Goal: Information Seeking & Learning: Learn about a topic

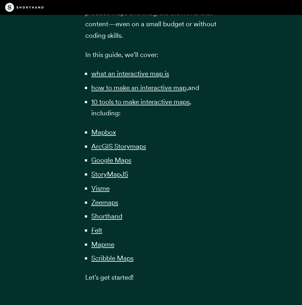
scroll to position [480, 0]
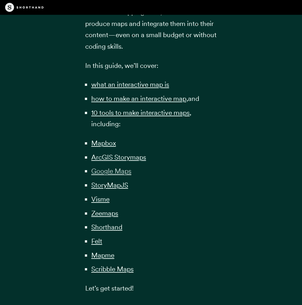
click at [121, 172] on span "Google Maps" at bounding box center [111, 171] width 40 height 8
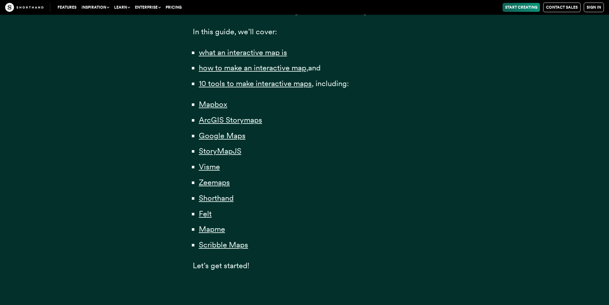
scroll to position [448, 0]
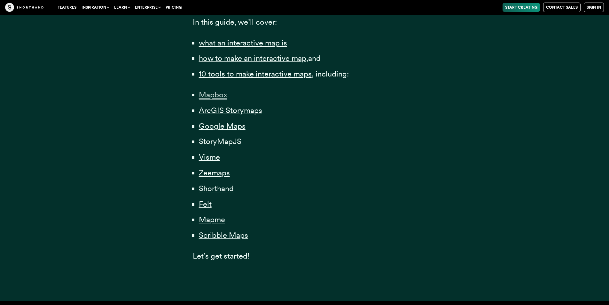
click at [216, 96] on span "Mapbox" at bounding box center [213, 95] width 28 height 10
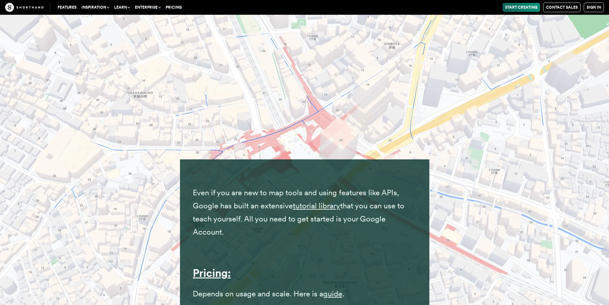
scroll to position [7041, 0]
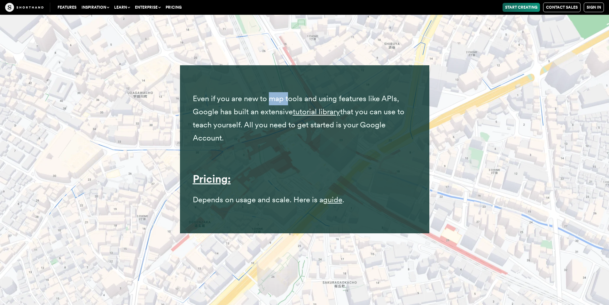
drag, startPoint x: 268, startPoint y: 97, endPoint x: 289, endPoint y: 102, distance: 21.1
click at [289, 102] on p "Even if you are new to map tools and using features like APIs, Google has built…" at bounding box center [305, 118] width 224 height 52
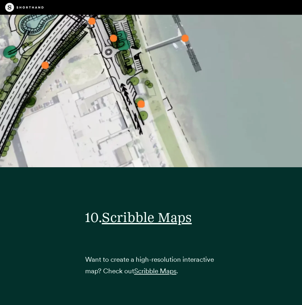
scroll to position [16579, 0]
